Goal: Communication & Community: Share content

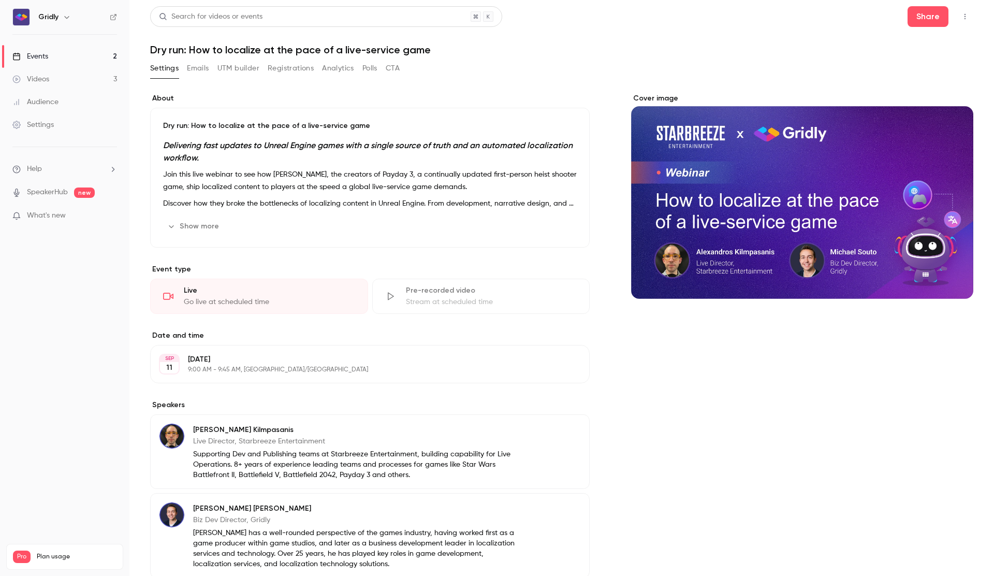
click at [66, 53] on link "Events 2" at bounding box center [64, 56] width 129 height 23
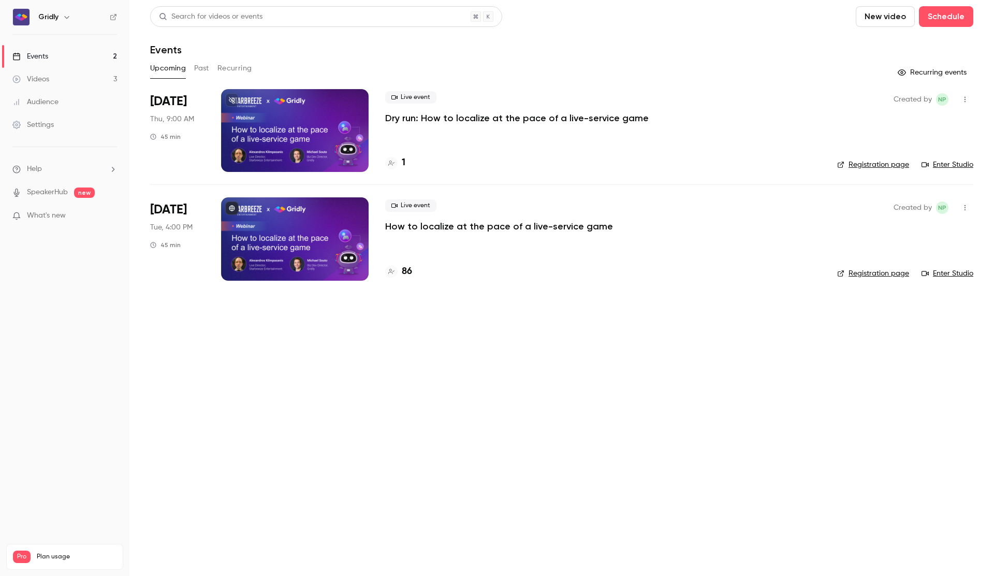
click at [962, 98] on icon "button" at bounding box center [965, 99] width 8 height 7
click at [910, 152] on div "Invite to Studio" at bounding box center [925, 153] width 79 height 10
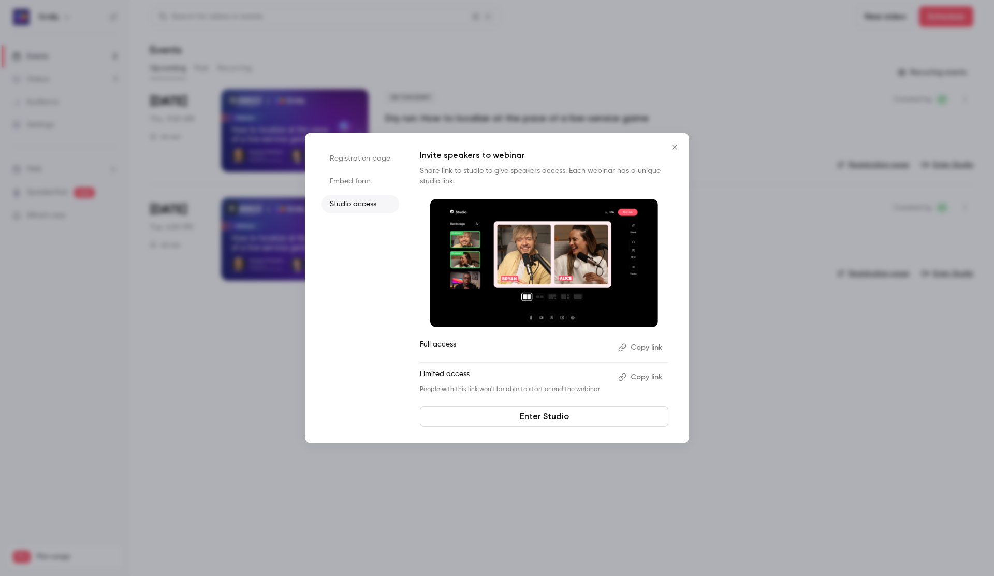
click at [642, 377] on button "Copy link" at bounding box center [641, 377] width 54 height 17
click at [358, 184] on li "Embed form" at bounding box center [360, 181] width 78 height 19
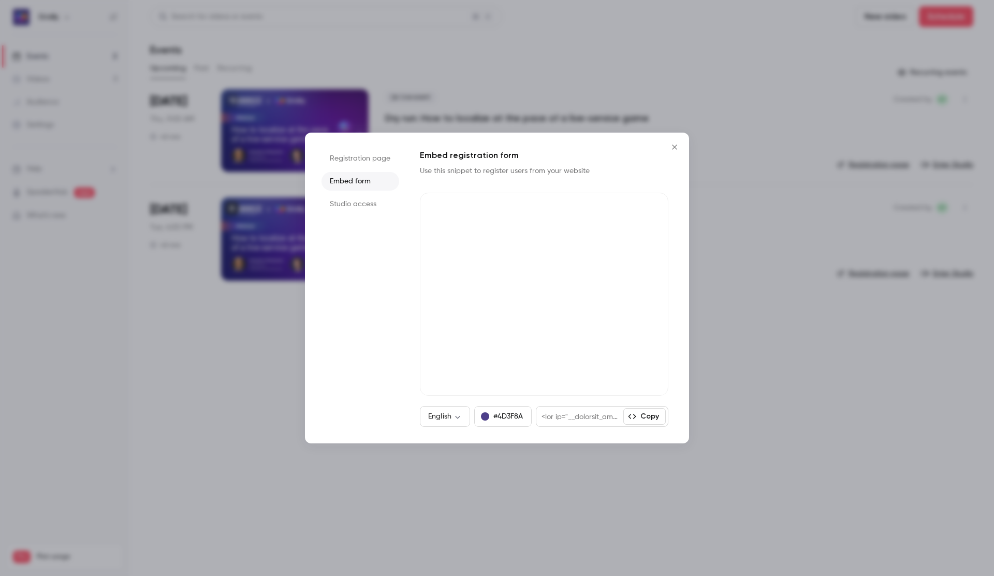
click at [358, 162] on li "Registration page" at bounding box center [360, 158] width 78 height 19
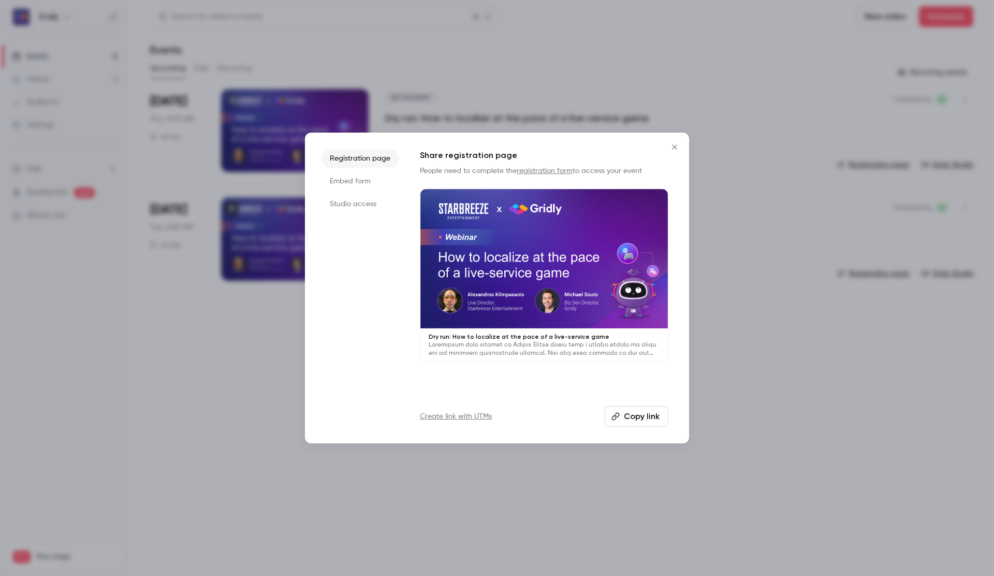
click at [672, 143] on icon "Close" at bounding box center [674, 147] width 12 height 8
